Goal: Browse casually: Explore the website without a specific task or goal

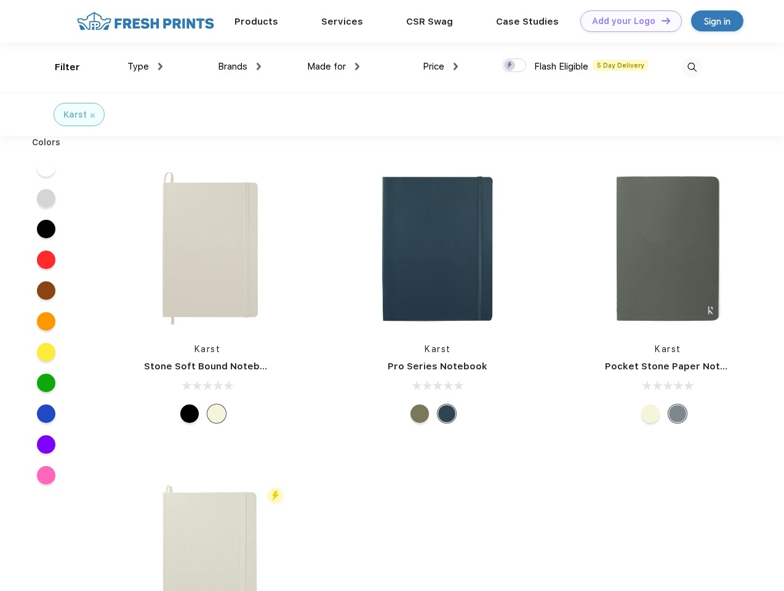
click at [627, 21] on link "Add your Logo Design Tool" at bounding box center [632, 21] width 102 height 22
click at [0, 0] on div "Design Tool" at bounding box center [0, 0] width 0 height 0
click at [661, 20] on link "Add your Logo Design Tool" at bounding box center [632, 21] width 102 height 22
click at [59, 67] on div "Filter" at bounding box center [67, 67] width 25 height 14
click at [145, 67] on span "Type" at bounding box center [138, 66] width 22 height 11
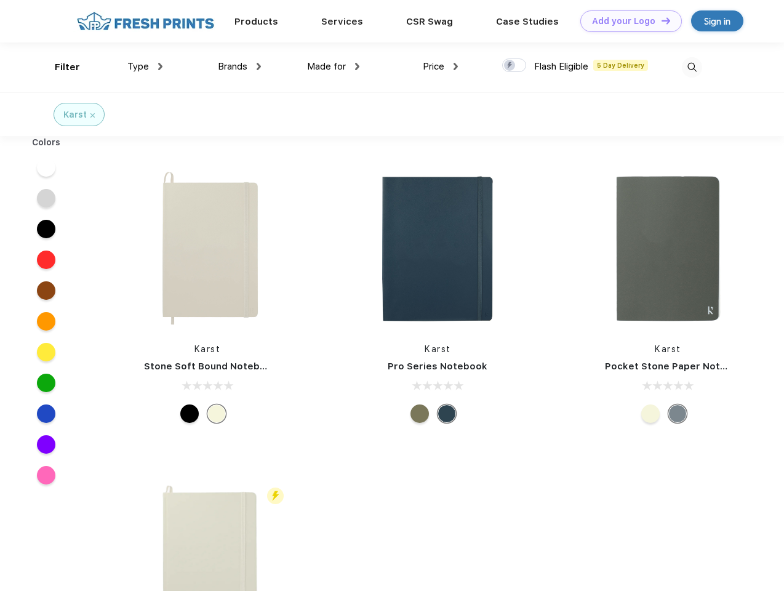
click at [240, 67] on span "Brands" at bounding box center [233, 66] width 30 height 11
click at [334, 67] on span "Made for" at bounding box center [326, 66] width 39 height 11
click at [441, 67] on span "Price" at bounding box center [434, 66] width 22 height 11
click at [515, 66] on div at bounding box center [514, 65] width 24 height 14
click at [510, 66] on input "checkbox" at bounding box center [506, 62] width 8 height 8
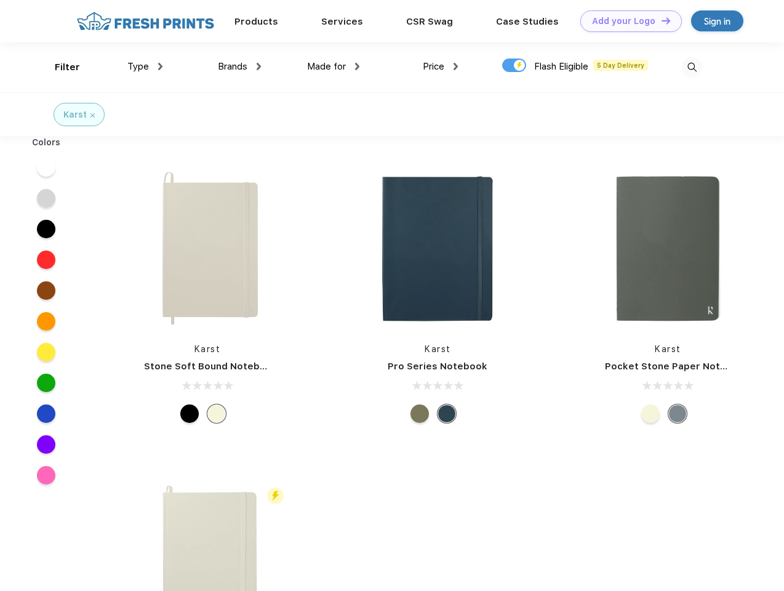
click at [692, 67] on img at bounding box center [692, 67] width 20 height 20
